Goal: Task Accomplishment & Management: Use online tool/utility

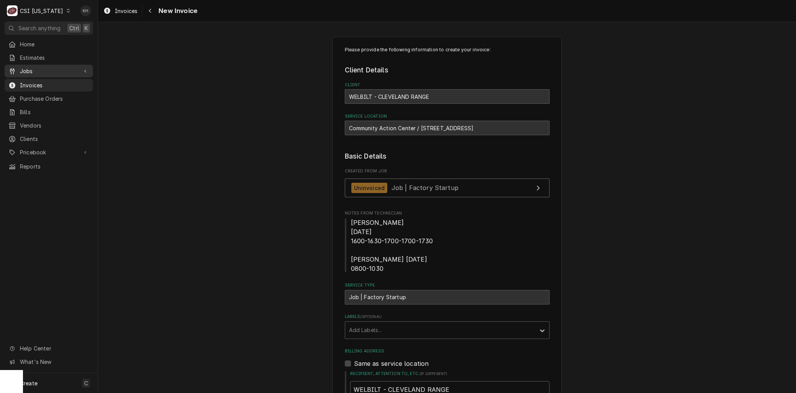
click at [32, 69] on span "Jobs" at bounding box center [49, 71] width 58 height 8
click at [29, 80] on span "Jobs" at bounding box center [54, 84] width 69 height 8
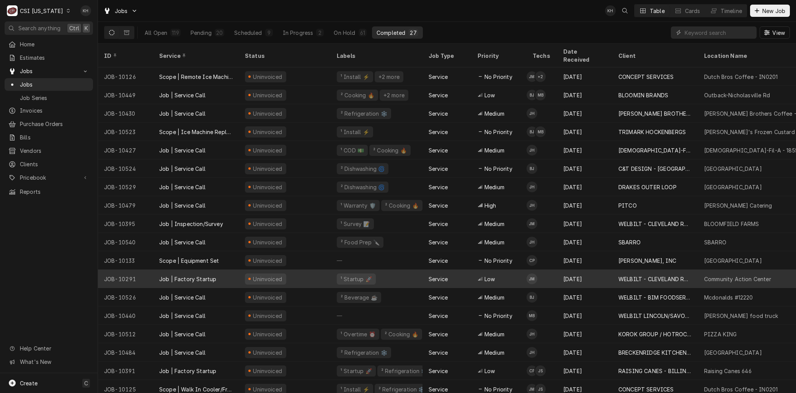
click at [215, 269] on div "Job | Factory Startup" at bounding box center [196, 278] width 86 height 18
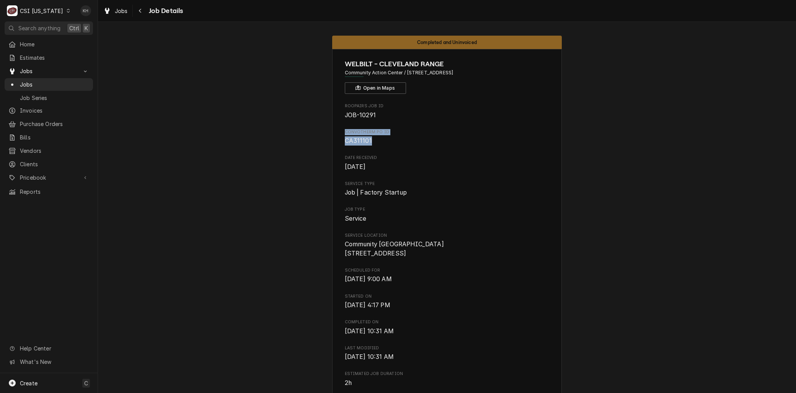
drag, startPoint x: 371, startPoint y: 139, endPoint x: 341, endPoint y: 132, distance: 31.5
copy div "Convotherm PO ID CA311101"
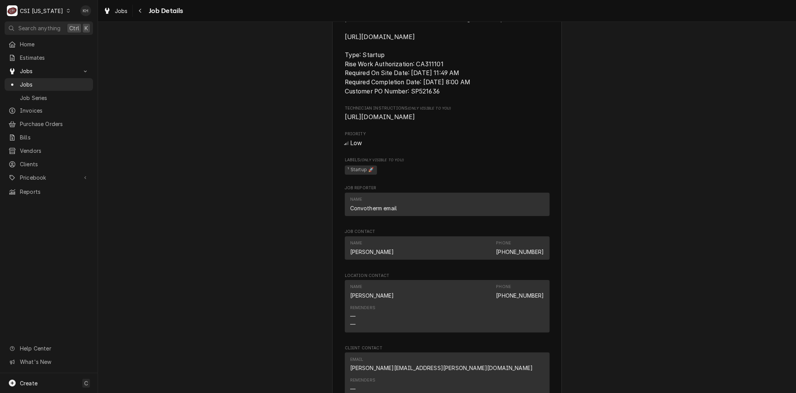
scroll to position [553, 0]
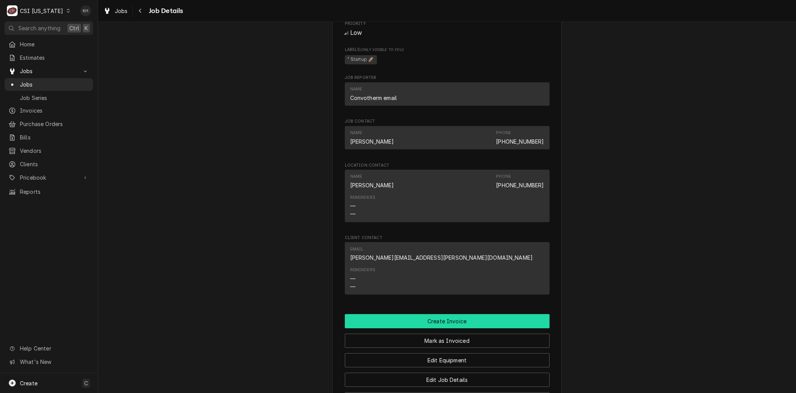
click at [447, 328] on button "Create Invoice" at bounding box center [447, 321] width 205 height 14
